Goal: Navigation & Orientation: Find specific page/section

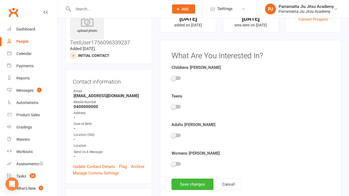
scroll to position [38, 0]
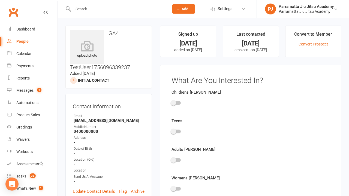
scroll to position [38, 0]
